Goal: Task Accomplishment & Management: Use online tool/utility

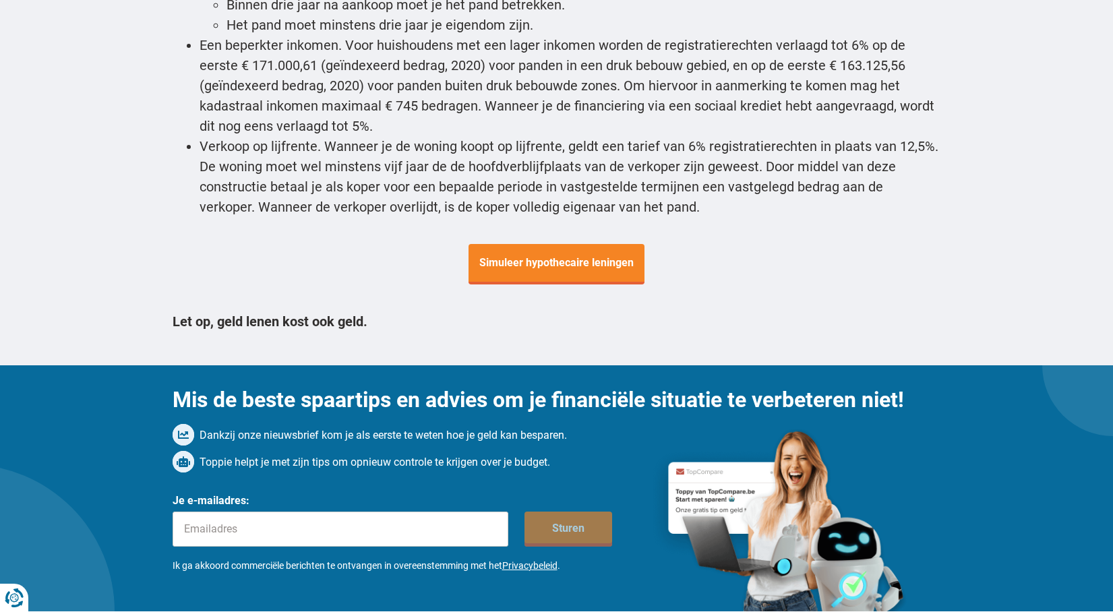
scroll to position [5003, 0]
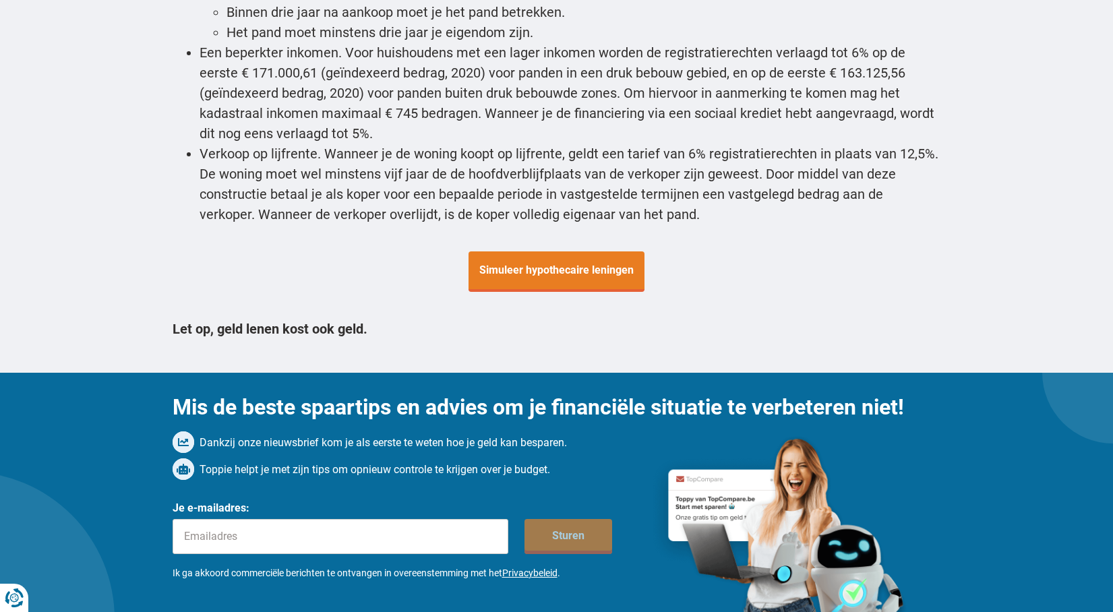
click at [545, 251] on span "Simuleer hypothecaire leningen" at bounding box center [556, 271] width 176 height 40
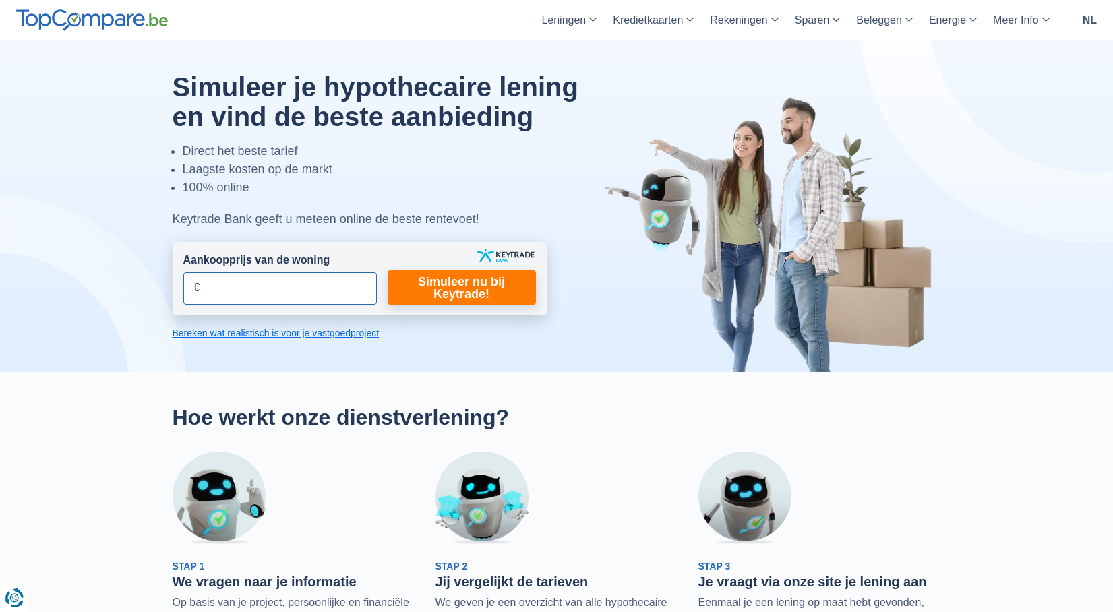
click at [260, 299] on input "Aankoopprijs van de woning" at bounding box center [279, 288] width 193 height 32
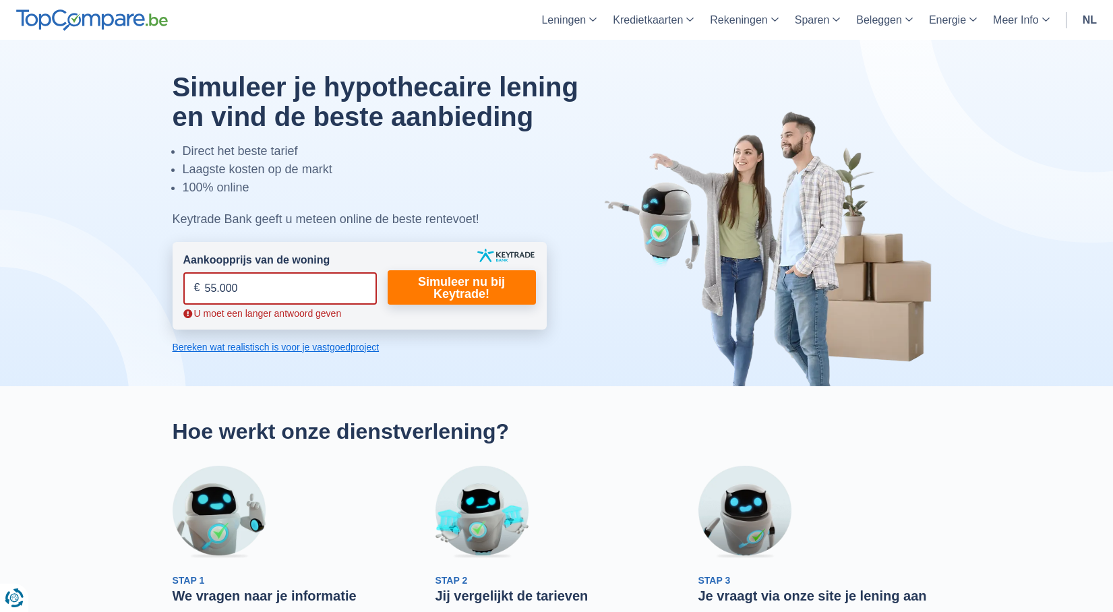
type input "550.000"
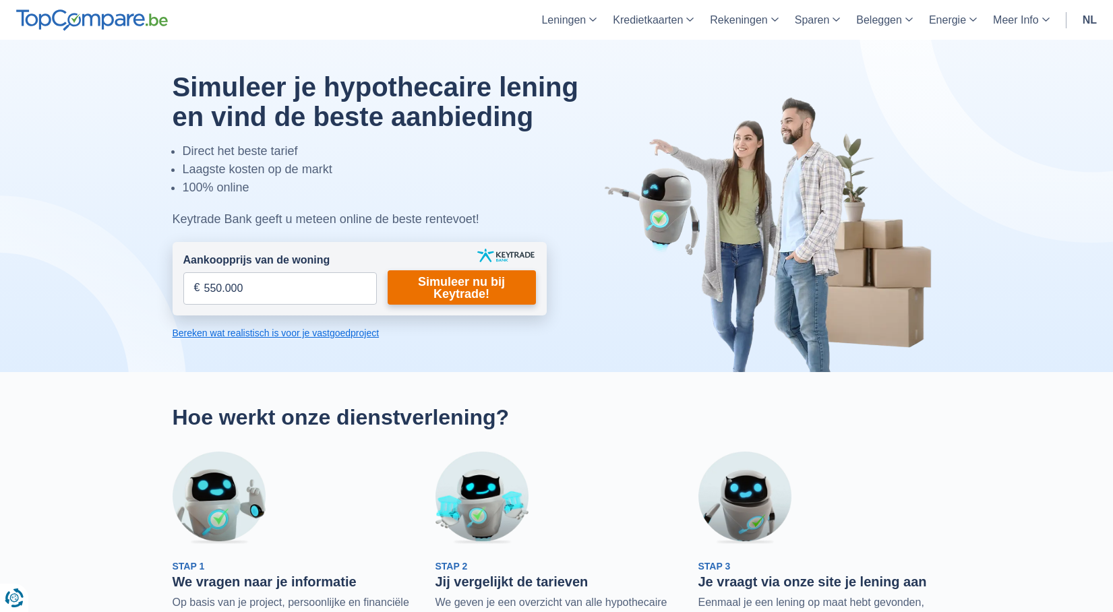
click at [425, 288] on link "Simuleer nu bij Keytrade!" at bounding box center [462, 287] width 148 height 34
click at [462, 288] on link "Simuleer nu bij Keytrade!" at bounding box center [462, 287] width 148 height 34
click at [492, 281] on link "Simuleer nu bij Keytrade!" at bounding box center [462, 287] width 148 height 34
